Goal: Task Accomplishment & Management: Complete application form

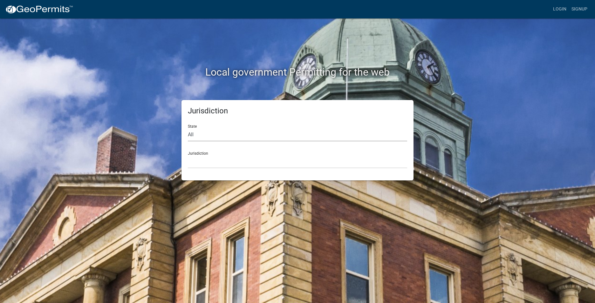
click at [218, 136] on select "All [US_STATE] [US_STATE] [US_STATE] [US_STATE] [US_STATE] [US_STATE] [US_STATE…" at bounding box center [297, 135] width 219 height 13
select select "[US_STATE]"
click at [188, 129] on select "All [US_STATE] [US_STATE] [US_STATE] [US_STATE] [US_STATE] [US_STATE] [US_STATE…" at bounding box center [297, 135] width 219 height 13
click at [218, 166] on select "City of [GEOGRAPHIC_DATA], [US_STATE] City of [GEOGRAPHIC_DATA], [US_STATE] Cit…" at bounding box center [297, 162] width 219 height 13
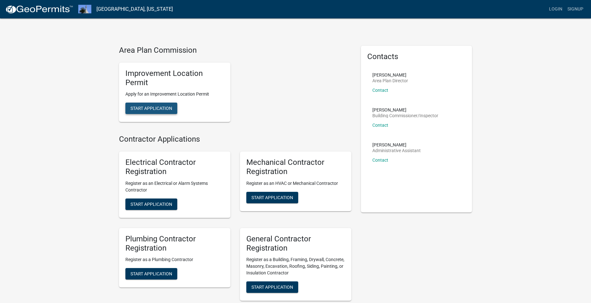
click at [159, 112] on button "Start Application" at bounding box center [151, 108] width 52 height 11
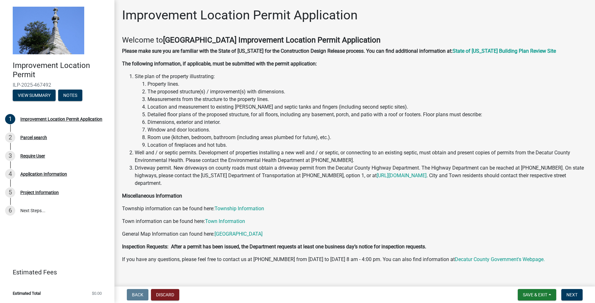
scroll to position [9, 0]
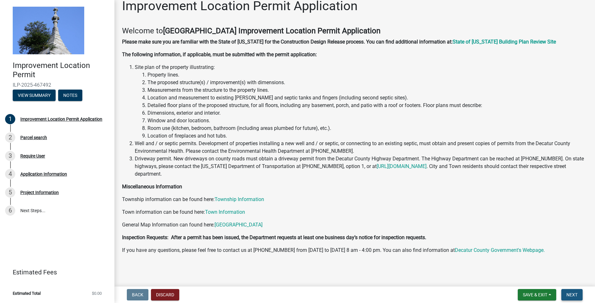
click at [570, 293] on span "Next" at bounding box center [572, 295] width 11 height 5
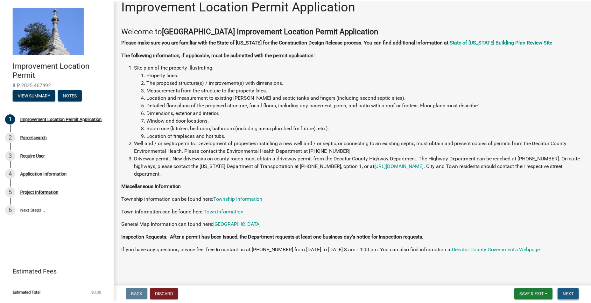
scroll to position [0, 0]
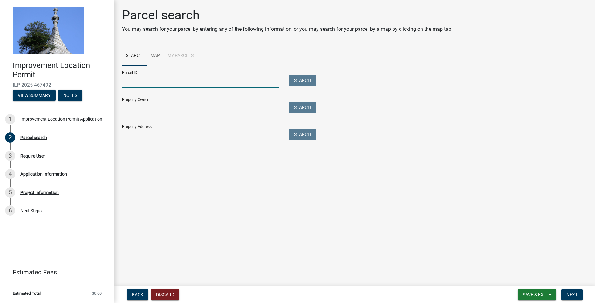
click at [166, 82] on input "Parcel ID:" at bounding box center [200, 81] width 157 height 13
click at [155, 55] on link "Map" at bounding box center [155, 56] width 17 height 20
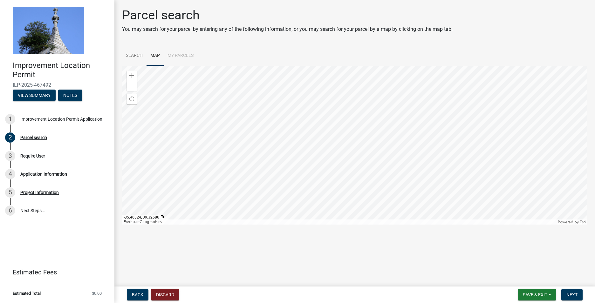
click at [378, 129] on div at bounding box center [355, 145] width 466 height 159
click at [392, 152] on div at bounding box center [355, 145] width 466 height 159
click at [303, 219] on div at bounding box center [355, 145] width 466 height 159
click at [356, 193] on div at bounding box center [355, 145] width 466 height 159
click at [400, 147] on div at bounding box center [355, 145] width 466 height 159
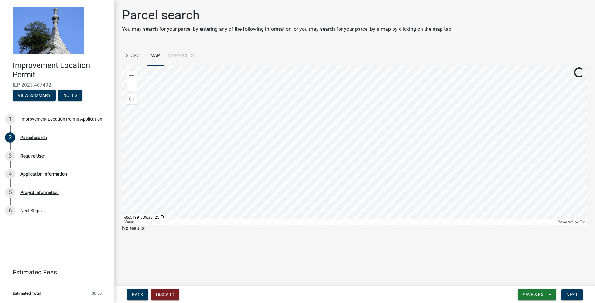
click at [309, 133] on div at bounding box center [355, 145] width 466 height 159
click at [306, 138] on div at bounding box center [355, 145] width 466 height 159
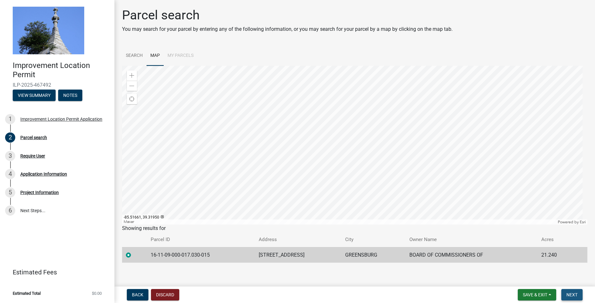
click at [573, 299] on button "Next" at bounding box center [572, 294] width 21 height 11
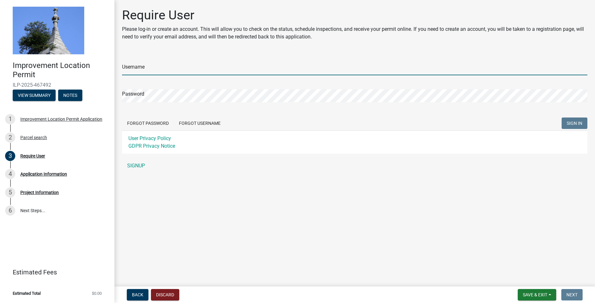
click at [156, 67] on input "Username" at bounding box center [355, 68] width 466 height 13
type input "DCRP"
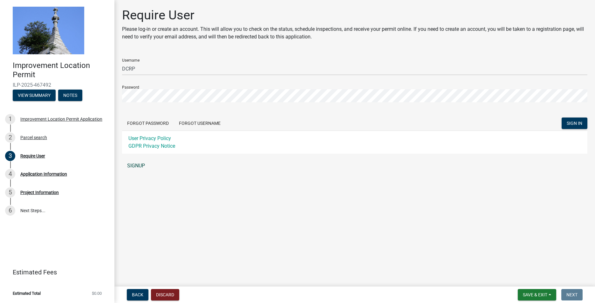
click at [138, 164] on link "SIGNUP" at bounding box center [355, 166] width 466 height 13
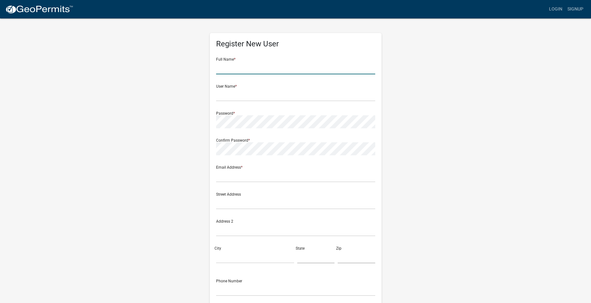
click at [234, 70] on input "text" at bounding box center [295, 67] width 159 height 13
type input "[PERSON_NAME]"
type input "[EMAIL_ADDRESS][DOMAIN_NAME]"
type input "[STREET_ADDRESS]"
type input "[GEOGRAPHIC_DATA]"
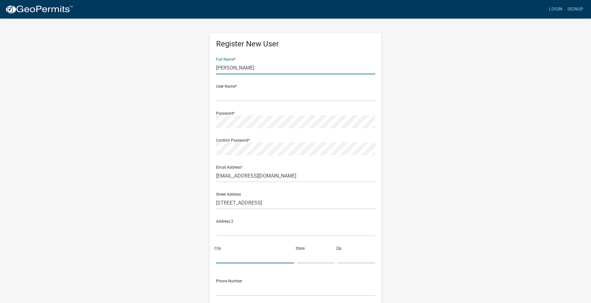
type input "IN"
type input "47240"
type input "8122099354"
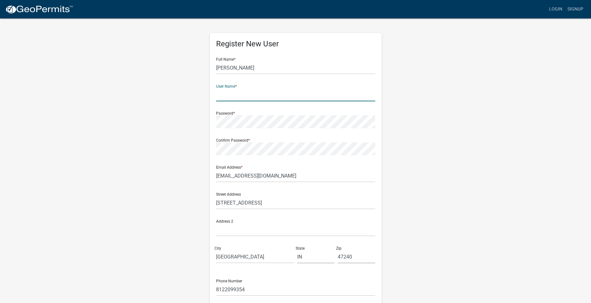
click at [236, 92] on input "text" at bounding box center [295, 94] width 159 height 13
type input "DCPR"
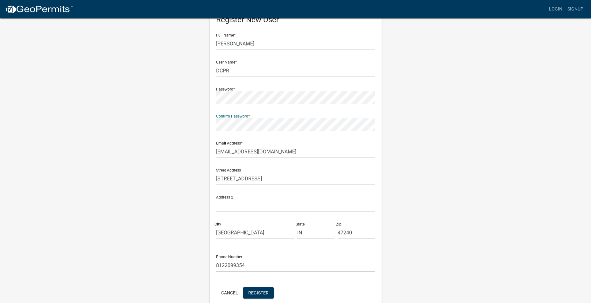
scroll to position [55, 0]
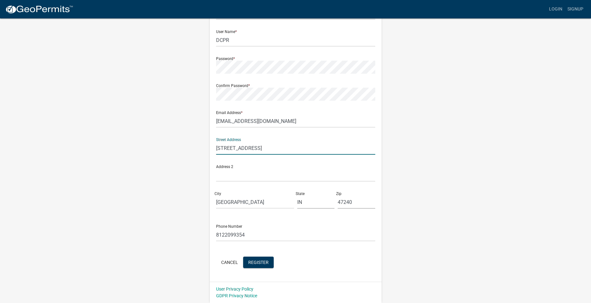
drag, startPoint x: 296, startPoint y: 149, endPoint x: 169, endPoint y: 157, distance: 127.1
click at [169, 157] on div "Register New User Full Name * [PERSON_NAME] User Name * DCPR Password * Confirm…" at bounding box center [295, 133] width 363 height 340
type input "[STREET_ADDRESS]"
click at [262, 262] on span "Register" at bounding box center [258, 262] width 20 height 5
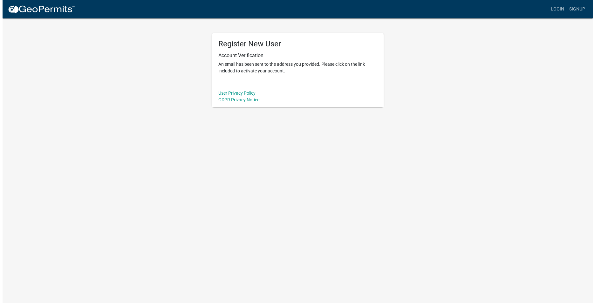
scroll to position [0, 0]
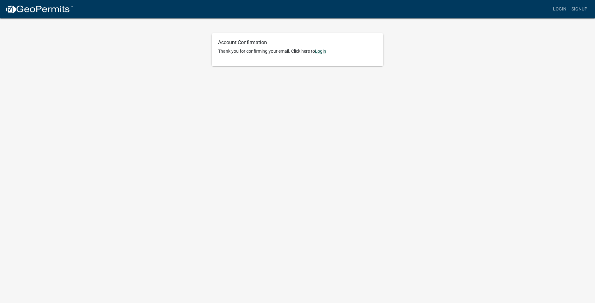
click at [323, 52] on link "Login" at bounding box center [320, 51] width 11 height 5
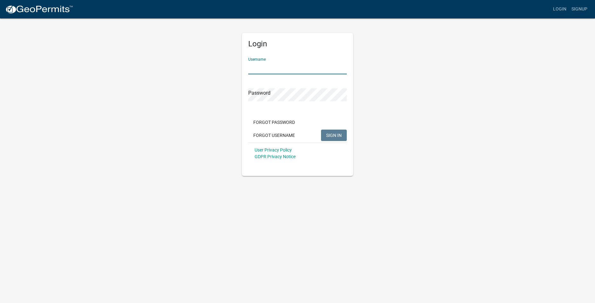
click at [272, 68] on input "Username" at bounding box center [297, 67] width 99 height 13
click at [272, 68] on input "dcpr" at bounding box center [297, 67] width 99 height 13
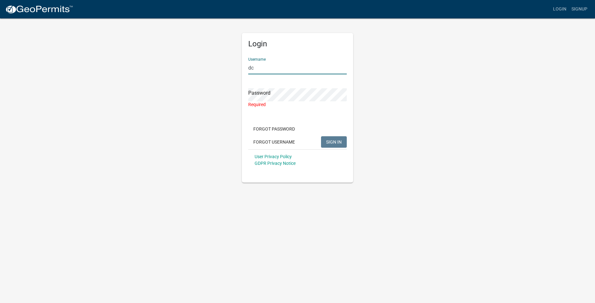
type input "d"
type input "DCPR"
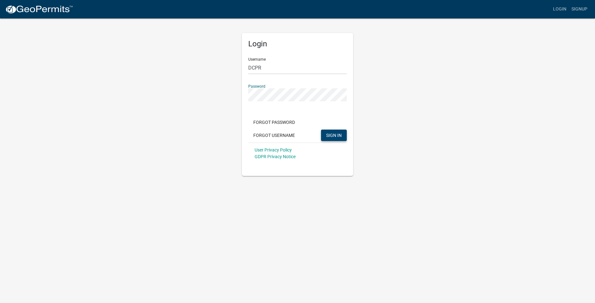
click at [326, 135] on button "SIGN IN" at bounding box center [334, 135] width 26 height 11
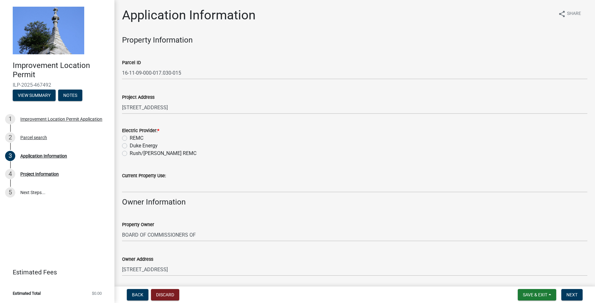
click at [130, 139] on label "REMC" at bounding box center [137, 139] width 14 height 8
click at [130, 139] on input "REMC" at bounding box center [132, 137] width 4 height 4
radio input "true"
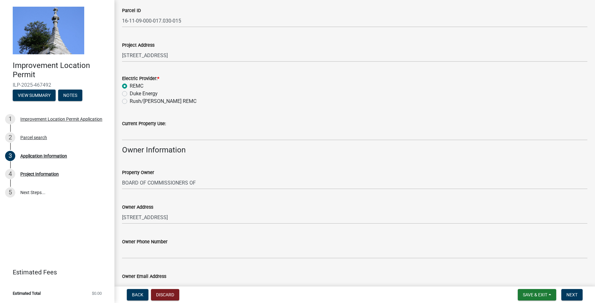
scroll to position [64, 0]
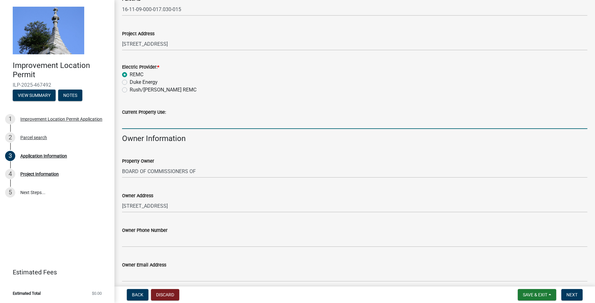
click at [151, 123] on input "Current Property Use:" at bounding box center [355, 122] width 466 height 13
type input "R"
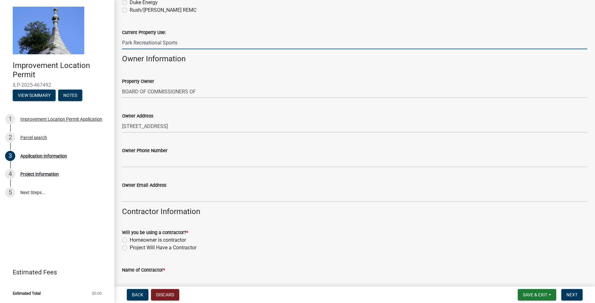
scroll to position [159, 0]
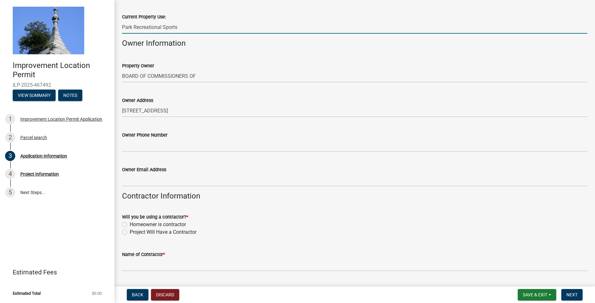
type input "Park Recreational Sports"
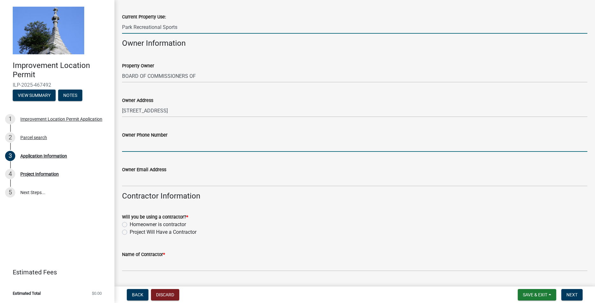
click at [162, 148] on input "Owner Phone Number" at bounding box center [355, 145] width 466 height 13
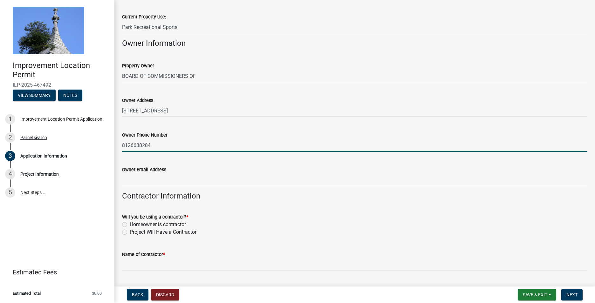
type input "8126638284"
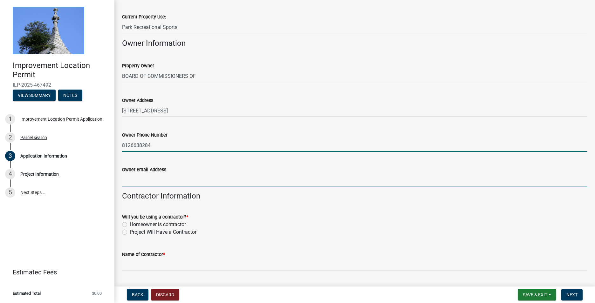
drag, startPoint x: 336, startPoint y: 184, endPoint x: 324, endPoint y: 183, distance: 11.8
click at [336, 184] on input "Owner Email Address" at bounding box center [355, 180] width 466 height 13
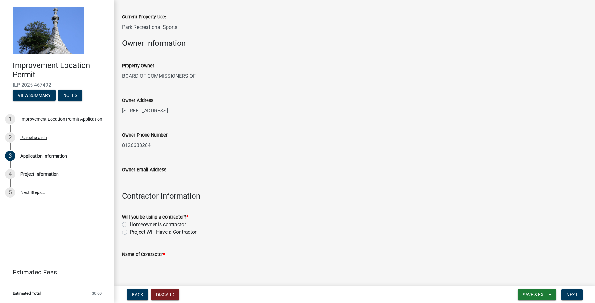
click at [225, 178] on input "Owner Email Address" at bounding box center [355, 180] width 466 height 13
type input "[EMAIL_ADDRESS][DOMAIN_NAME]"
click at [295, 158] on div "Owner Email Address rdehoff@decaturcounty.in.gov" at bounding box center [355, 172] width 466 height 30
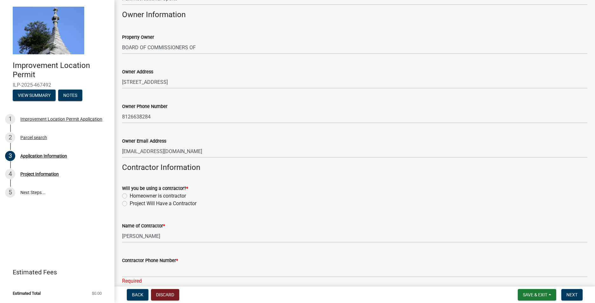
scroll to position [254, 0]
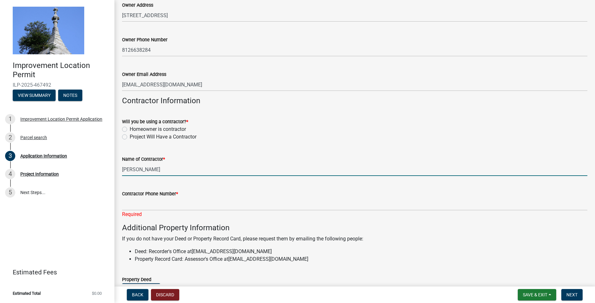
drag, startPoint x: 174, startPoint y: 171, endPoint x: 121, endPoint y: 173, distance: 53.5
click at [121, 173] on div "Name of Contractor * Robert T DeHoff" at bounding box center [354, 162] width 475 height 30
type input "Josh Norton"
click at [130, 138] on label "Project Will Have a Contractor" at bounding box center [163, 137] width 67 height 8
click at [130, 137] on input "Project Will Have a Contractor" at bounding box center [132, 135] width 4 height 4
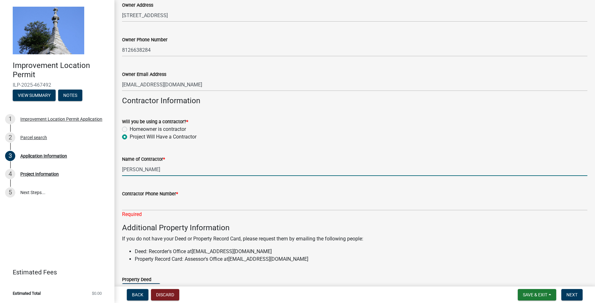
radio input "true"
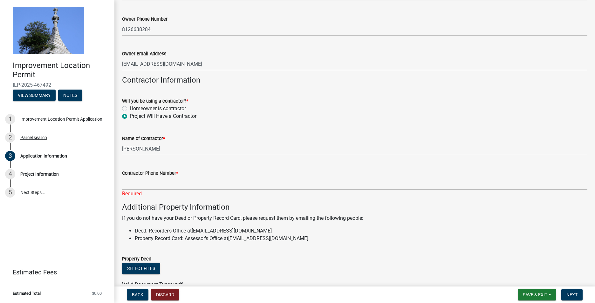
scroll to position [286, 0]
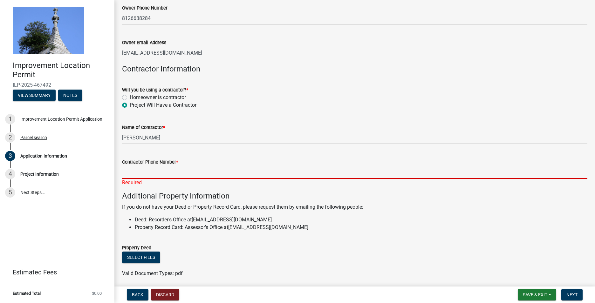
click at [178, 177] on input "Contractor Phone Number *" at bounding box center [355, 172] width 466 height 13
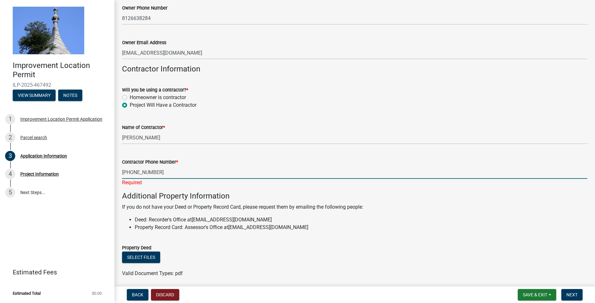
type input "812-525-3314"
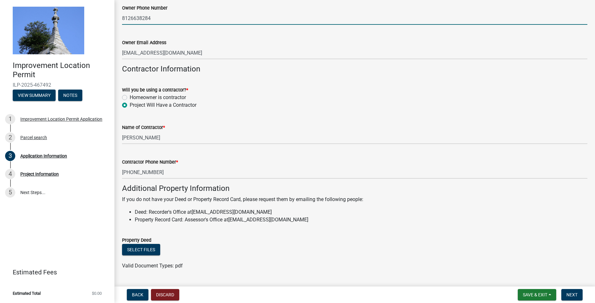
click at [130, 20] on input "8126638284" at bounding box center [355, 18] width 466 height 13
click at [140, 18] on input "812-6638284" at bounding box center [355, 18] width 466 height 13
type input "812-663-8284"
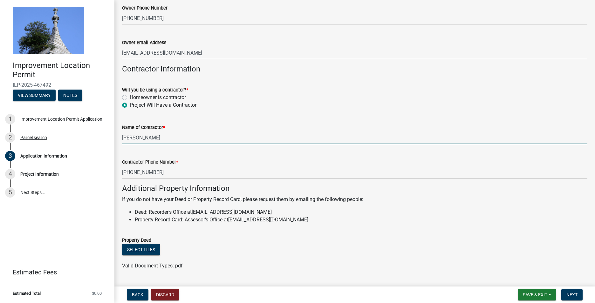
click at [256, 137] on input "Josh Norton" at bounding box center [355, 137] width 466 height 13
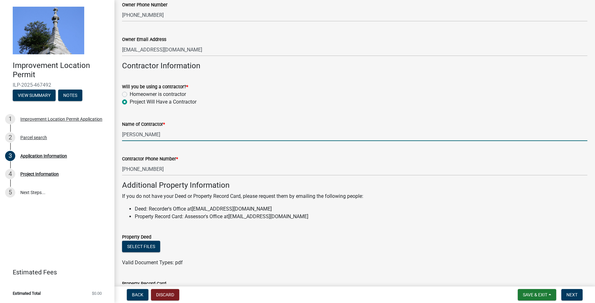
scroll to position [349, 0]
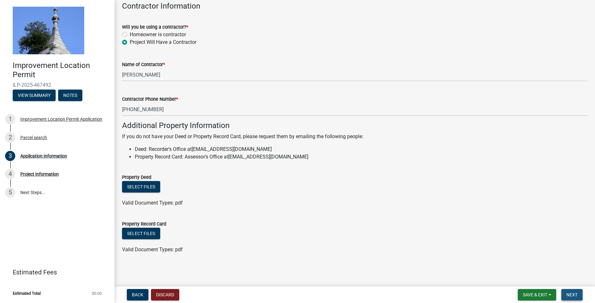
click at [567, 294] on span "Next" at bounding box center [572, 295] width 11 height 5
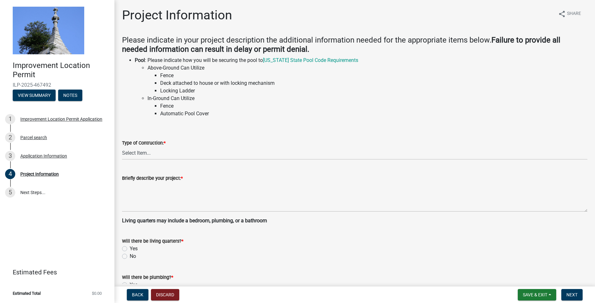
click at [130, 257] on label "No" at bounding box center [133, 257] width 6 height 8
click at [130, 257] on input "No" at bounding box center [132, 255] width 4 height 4
radio input "true"
click at [174, 155] on select "Select Item... Addition Attached Garage Boat Dock Cell Tower/Co-Locate Commerci…" at bounding box center [355, 153] width 466 height 13
click at [122, 147] on select "Select Item... Addition Attached Garage Boat Dock Cell Tower/Co-Locate Commerci…" at bounding box center [355, 153] width 466 height 13
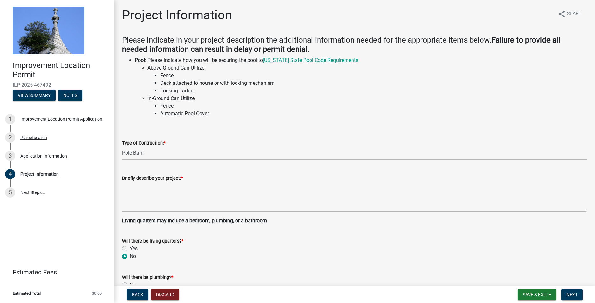
select select "dd9adb89-9a3c-4bc9-90d3-fd9cd60e52ec"
click at [157, 150] on select "Select Item... Addition Attached Garage Boat Dock Cell Tower/Co-Locate Commerci…" at bounding box center [355, 153] width 466 height 13
click at [168, 154] on select "Select Item... Addition Attached Garage Boat Dock Cell Tower/Co-Locate Commerci…" at bounding box center [355, 153] width 466 height 13
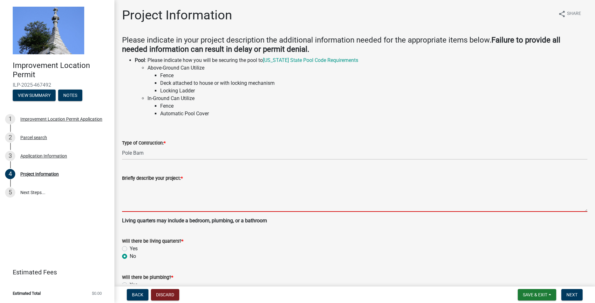
click at [170, 200] on textarea "Briefly describe your project: *" at bounding box center [355, 197] width 466 height 30
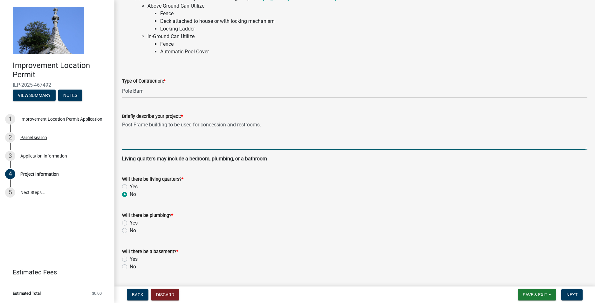
scroll to position [159, 0]
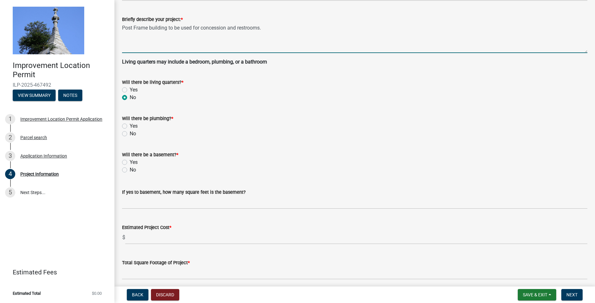
type textarea "Post Frame building to be used for concession and restrooms."
click at [130, 127] on label "Yes" at bounding box center [134, 126] width 8 height 8
click at [130, 127] on input "Yes" at bounding box center [132, 124] width 4 height 4
radio input "true"
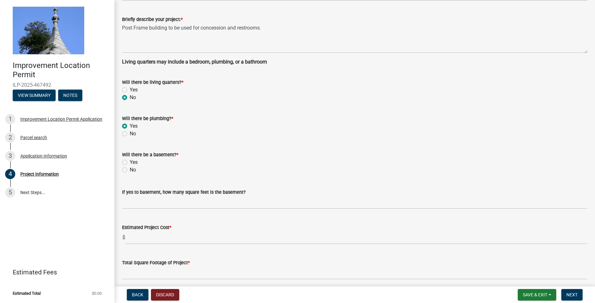
click at [130, 170] on label "No" at bounding box center [133, 170] width 6 height 8
click at [130, 170] on input "No" at bounding box center [132, 168] width 4 height 4
radio input "true"
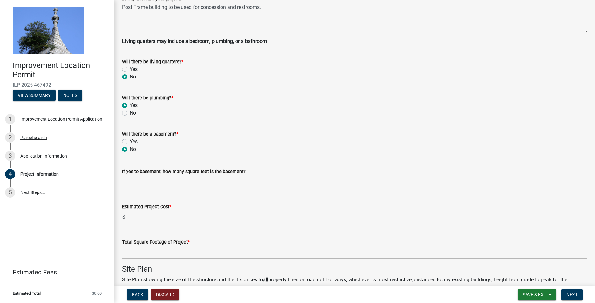
scroll to position [191, 0]
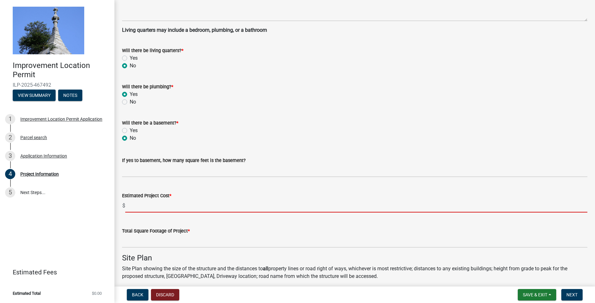
click at [133, 205] on input "text" at bounding box center [356, 206] width 463 height 13
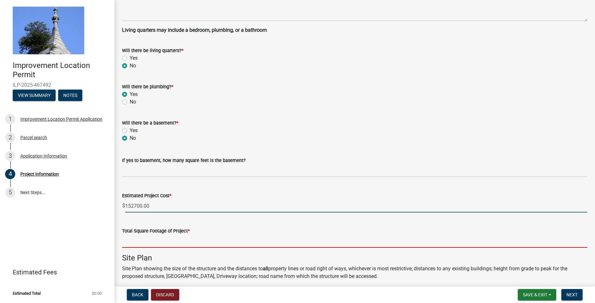
type input "152700"
click at [200, 241] on input "text" at bounding box center [355, 241] width 466 height 13
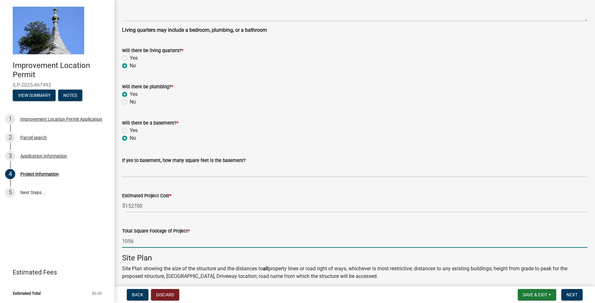
type input "1056"
click at [217, 230] on div "Total Square Footage of Project *" at bounding box center [355, 231] width 466 height 8
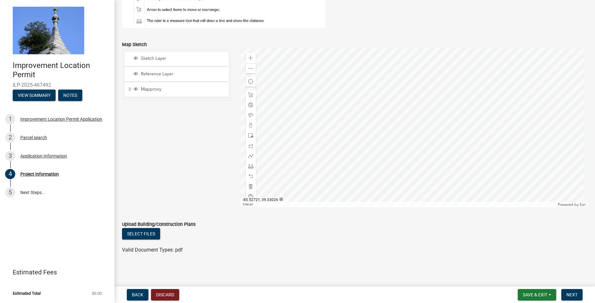
scroll to position [529, 0]
click at [576, 297] on span "Next" at bounding box center [572, 295] width 11 height 5
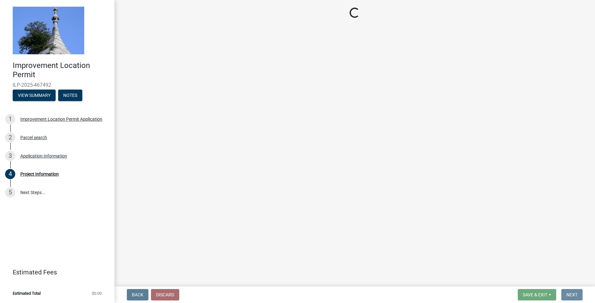
scroll to position [0, 0]
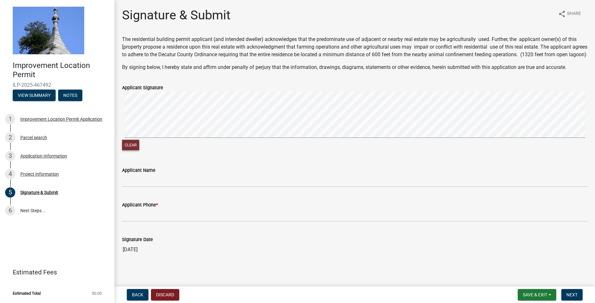
click at [133, 150] on button "Clear" at bounding box center [130, 145] width 17 height 10
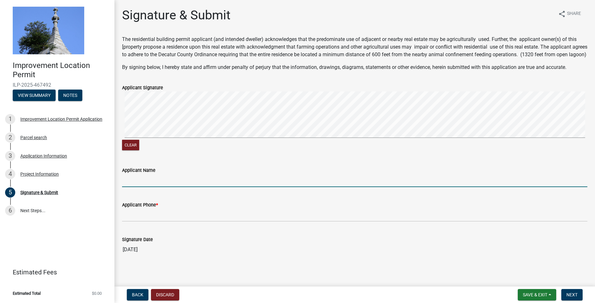
click at [178, 185] on input "Applicant Name" at bounding box center [355, 180] width 466 height 13
type input "Robert DeHoff"
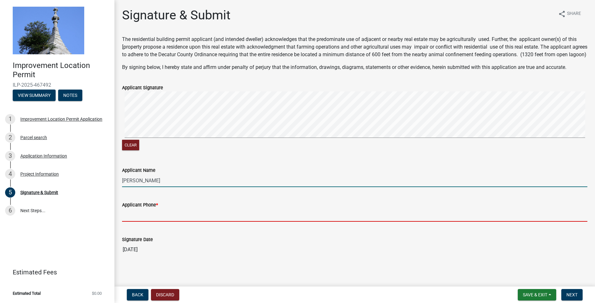
click at [193, 221] on input "Applicant Phone *" at bounding box center [355, 215] width 466 height 13
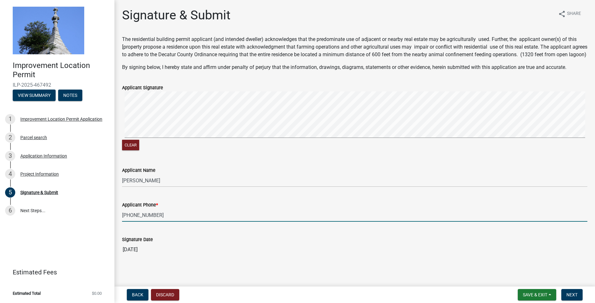
scroll to position [10, 0]
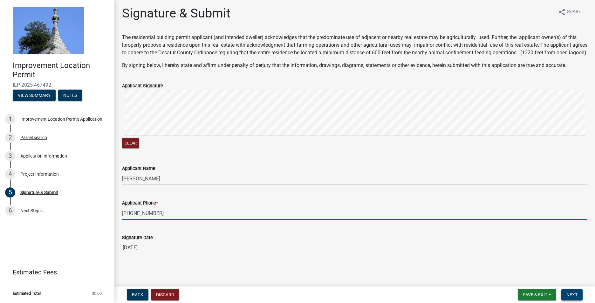
type input "812-209-9354"
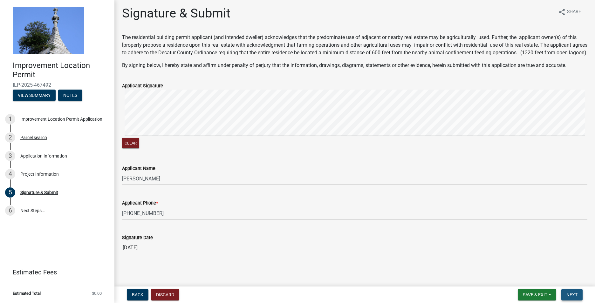
click at [573, 296] on span "Next" at bounding box center [572, 295] width 11 height 5
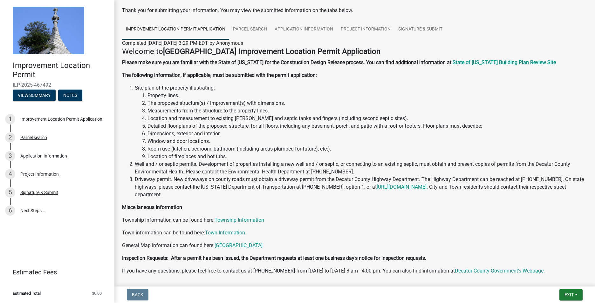
scroll to position [57, 0]
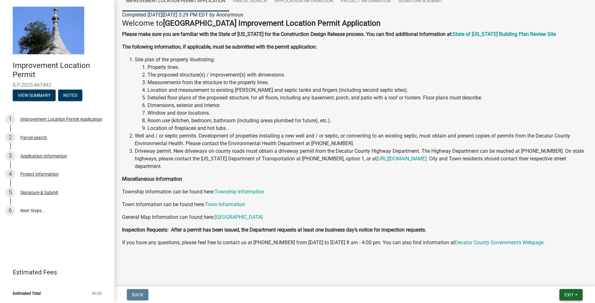
click at [563, 295] on button "Exit" at bounding box center [571, 294] width 23 height 11
